Goal: Information Seeking & Learning: Learn about a topic

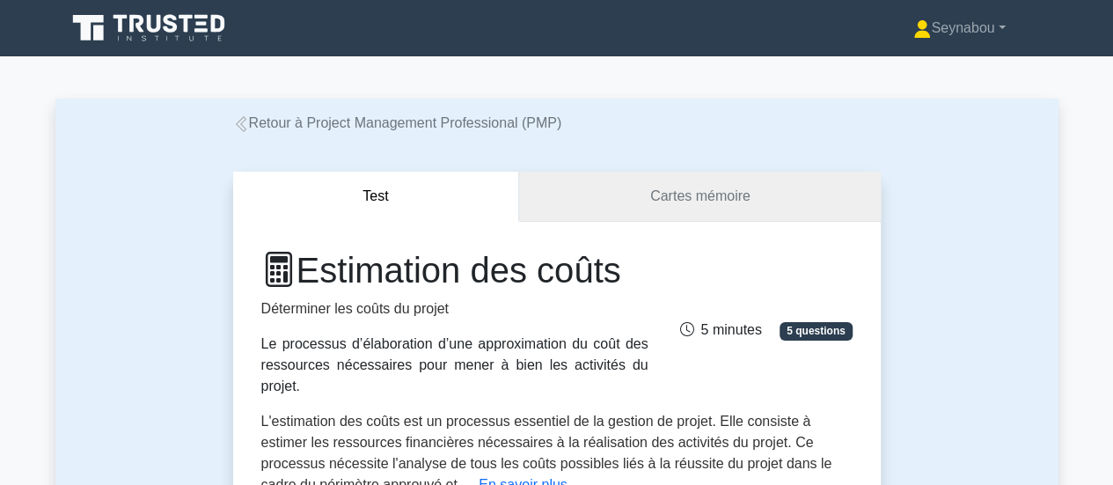
click at [669, 200] on font "Cartes mémoire" at bounding box center [700, 195] width 100 height 15
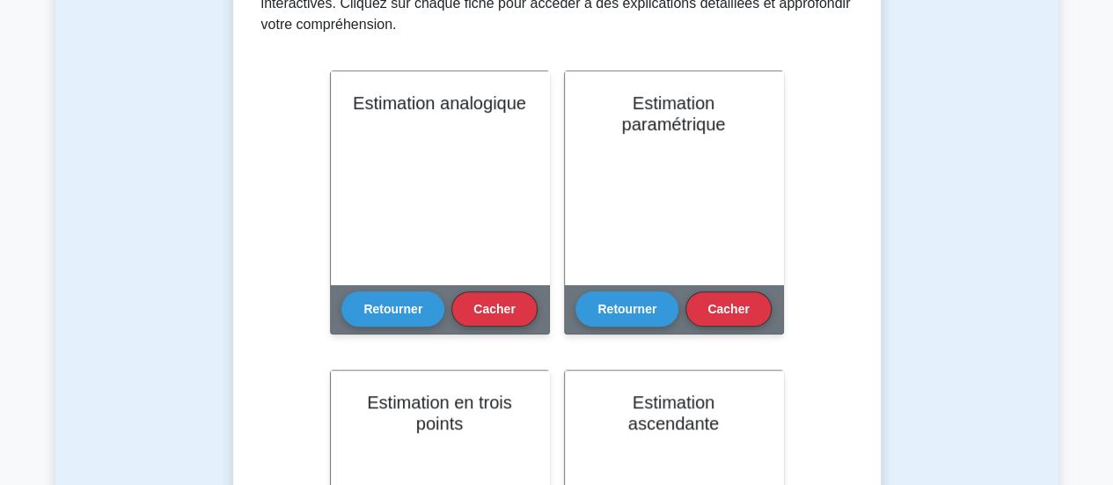
scroll to position [394, 0]
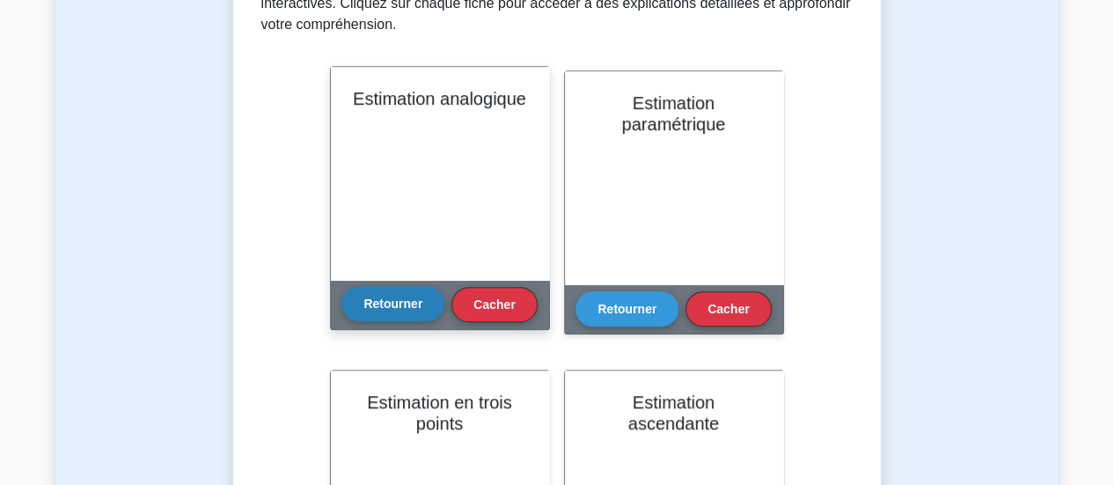
click at [378, 309] on font "Retourner" at bounding box center [392, 304] width 59 height 14
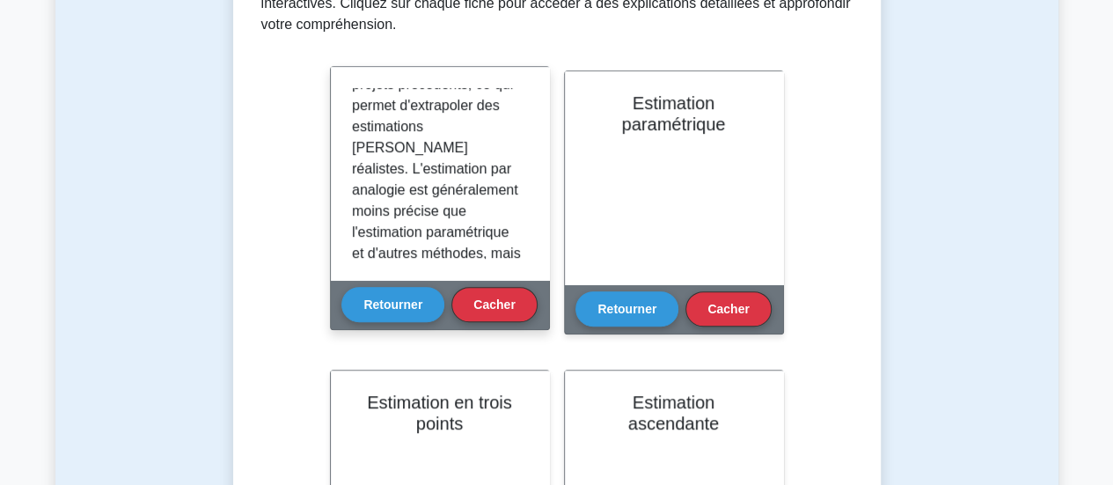
scroll to position [608, 0]
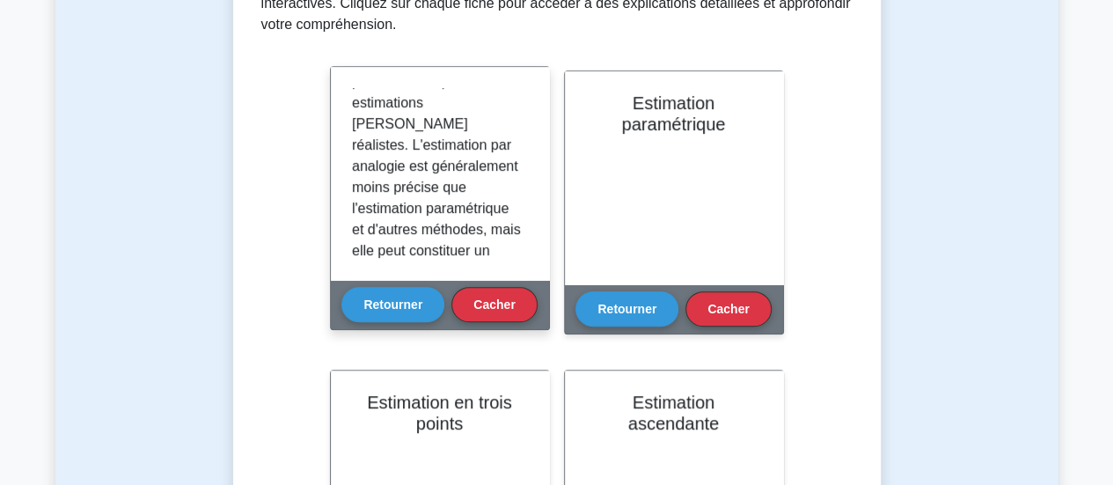
click at [530, 235] on div "L'estimation par analogie est une technique d'estimation des coûts qui consiste…" at bounding box center [440, 173] width 218 height 213
